Goal: Check status: Check status

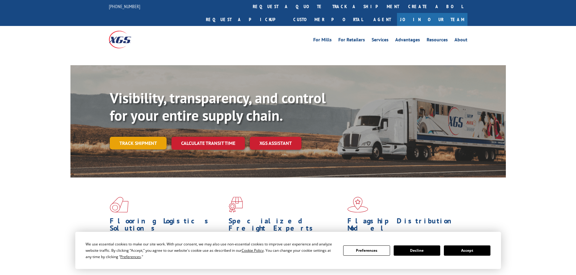
click at [144, 137] on link "Track shipment" at bounding box center [138, 143] width 57 height 13
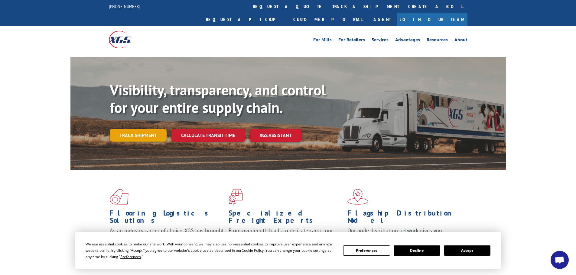
click at [151, 129] on link "Track shipment" at bounding box center [138, 135] width 57 height 13
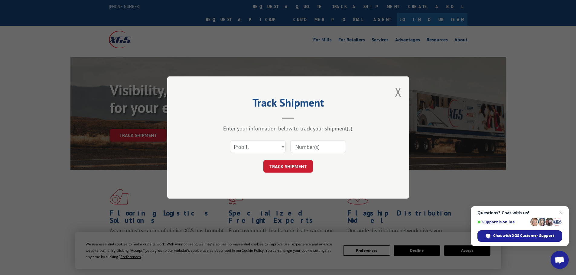
click at [304, 148] on input at bounding box center [318, 147] width 56 height 13
paste input "17523577"
type input "17523577"
click at [296, 170] on button "TRACK SHIPMENT" at bounding box center [288, 166] width 50 height 13
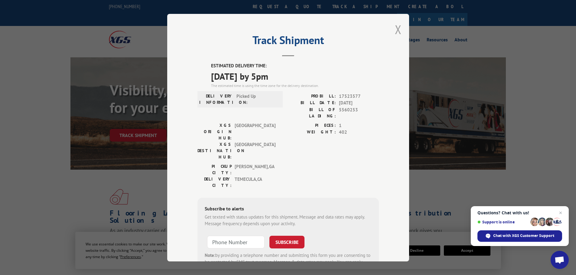
click at [395, 32] on button "Close modal" at bounding box center [398, 29] width 7 height 16
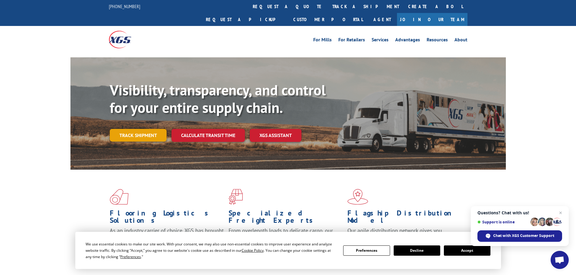
click at [148, 129] on link "Track shipment" at bounding box center [138, 135] width 57 height 13
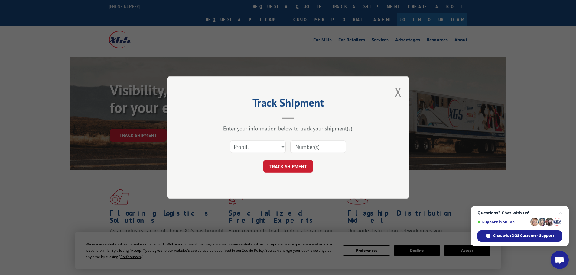
paste input "17523577"
type input "17523577"
click at [280, 169] on button "TRACK SHIPMENT" at bounding box center [288, 166] width 50 height 13
